Goal: Task Accomplishment & Management: Manage account settings

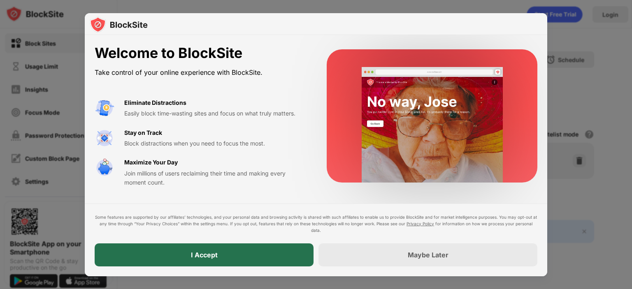
click at [278, 259] on div "I Accept" at bounding box center [204, 254] width 219 height 23
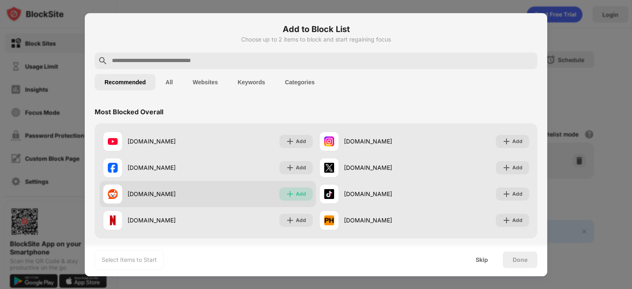
click at [293, 189] on div "Add" at bounding box center [295, 194] width 33 height 13
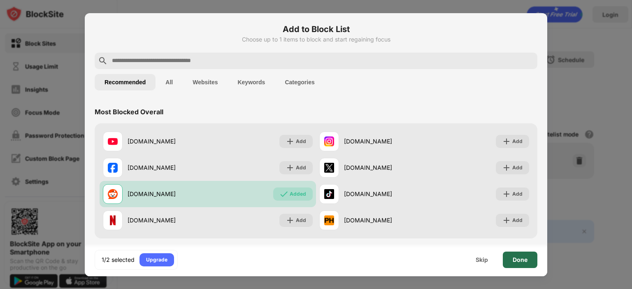
click at [507, 261] on div "Done" at bounding box center [519, 260] width 35 height 16
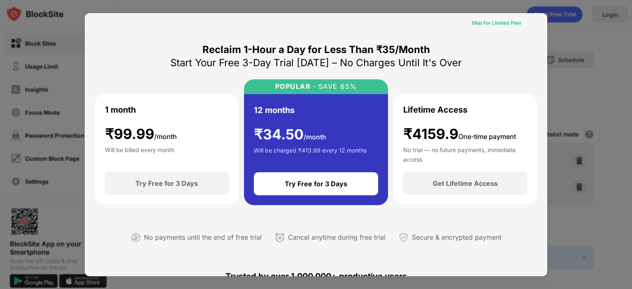
click at [498, 20] on div "Skip for Limited Plan" at bounding box center [495, 23] width 49 height 8
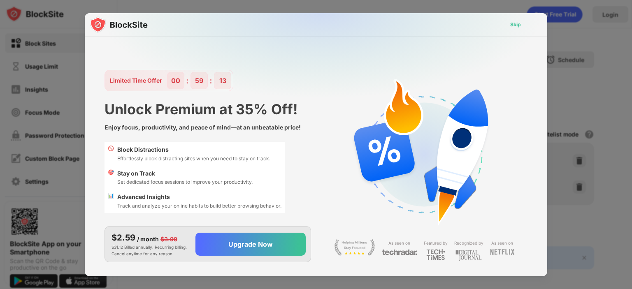
click at [509, 24] on div "Skip" at bounding box center [515, 24] width 24 height 13
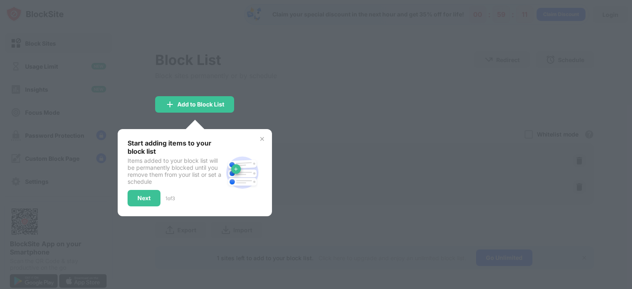
click at [262, 137] on img at bounding box center [262, 139] width 7 height 7
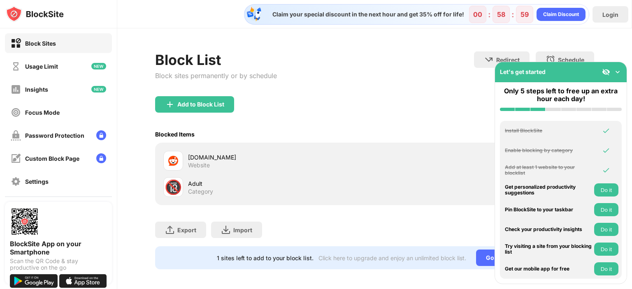
scroll to position [9, 0]
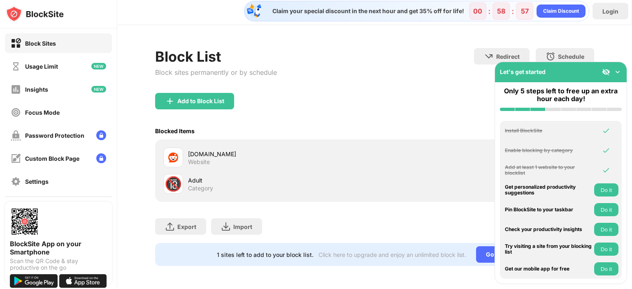
click at [371, 80] on div "Block List Block sites permanently or by schedule Redirect Choose a site to be …" at bounding box center [374, 70] width 439 height 45
click at [619, 72] on img at bounding box center [617, 72] width 8 height 8
